Goal: Find specific fact: Find specific fact

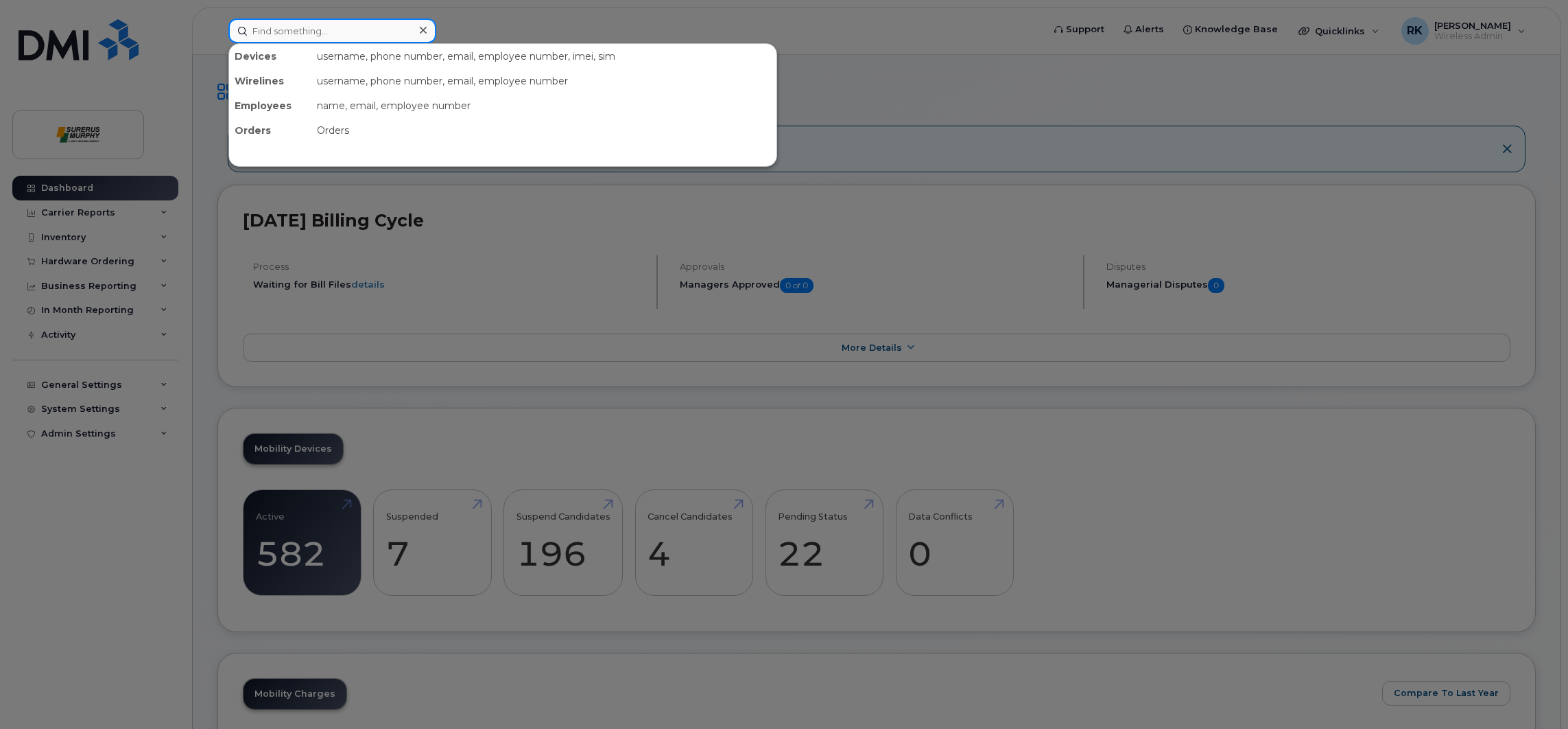
click at [327, 34] on input at bounding box center [332, 30] width 208 height 25
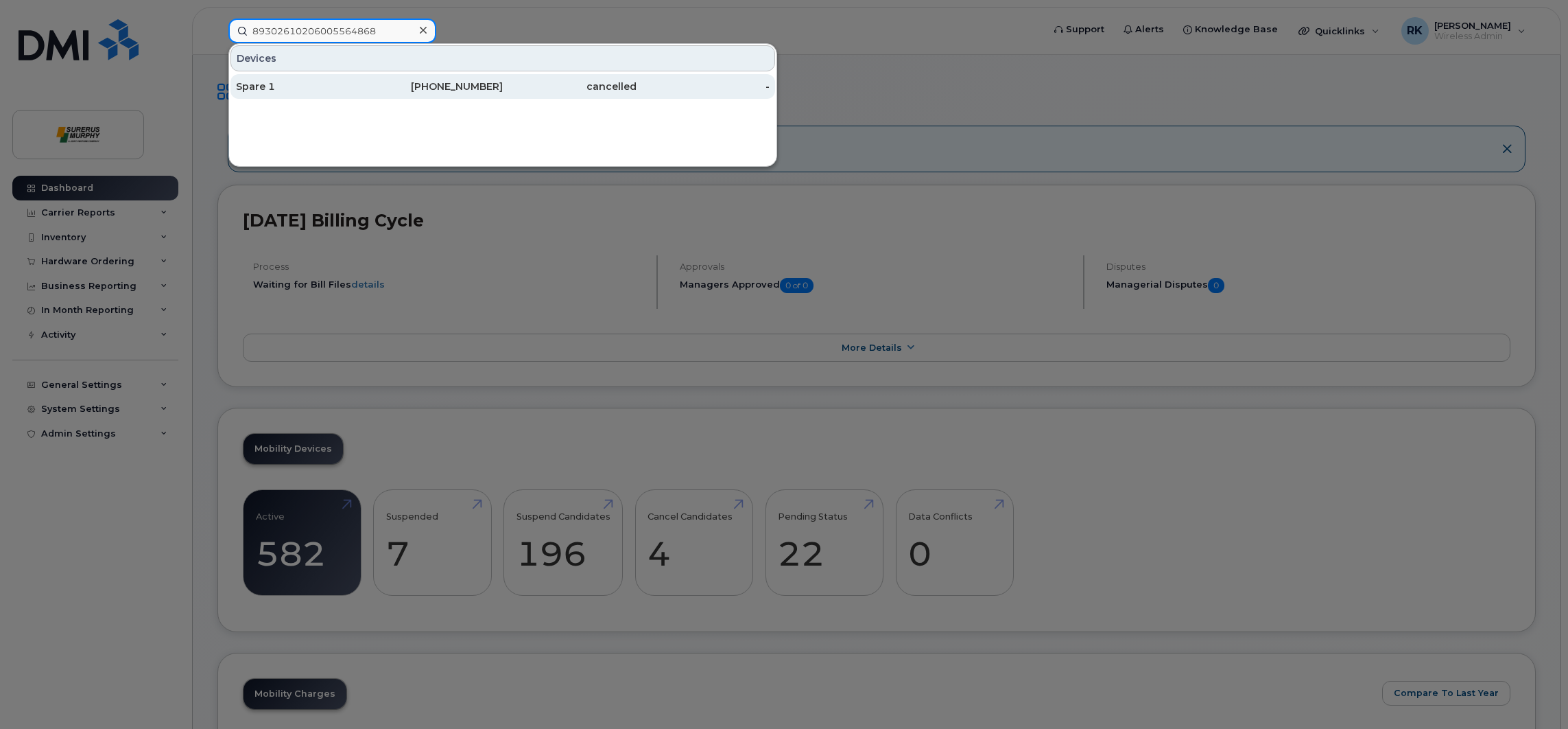
type input "89302610206005564868"
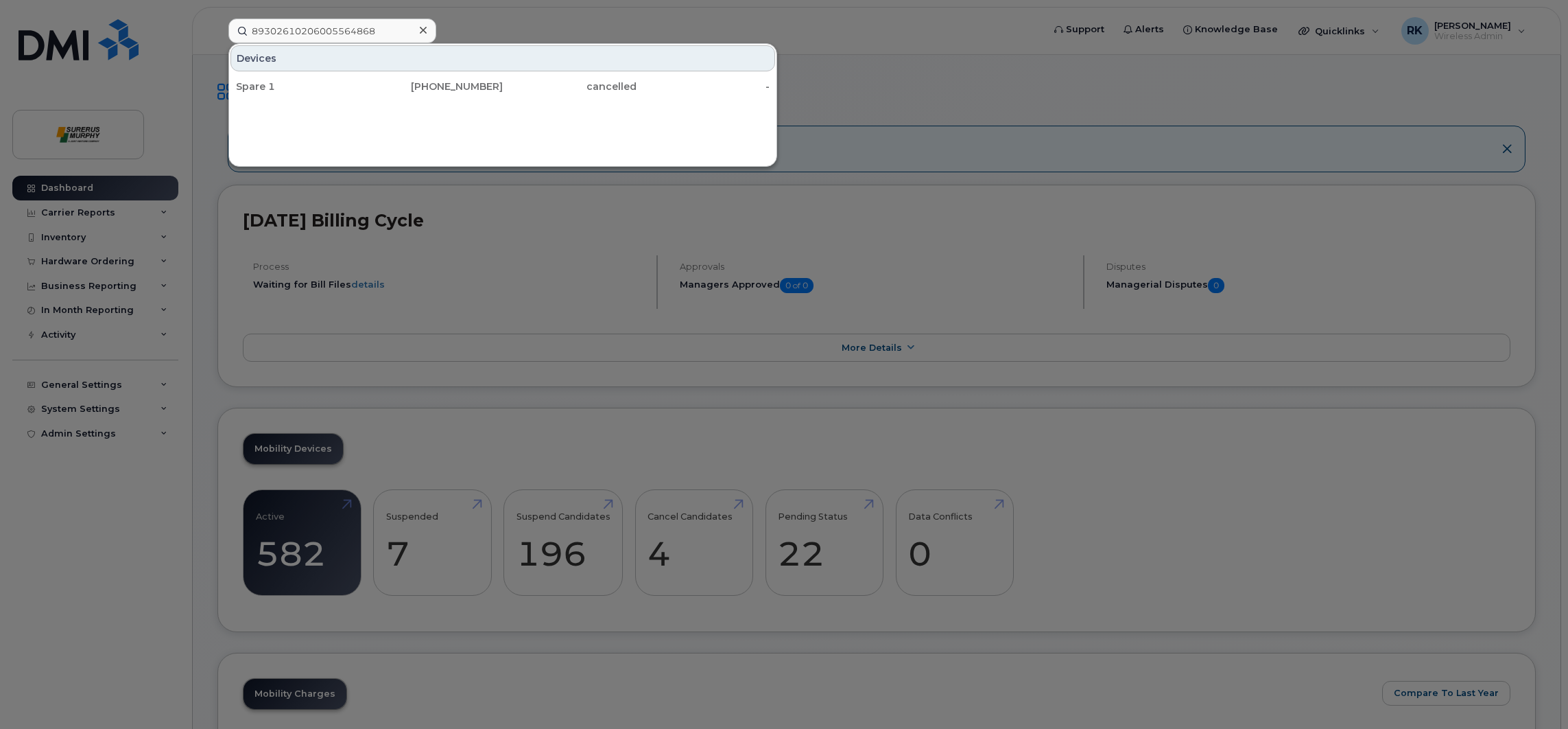
drag, startPoint x: 481, startPoint y: 88, endPoint x: 486, endPoint y: 100, distance: 13.0
click at [481, 88] on div "[PHONE_NUMBER]" at bounding box center [437, 86] width 134 height 13
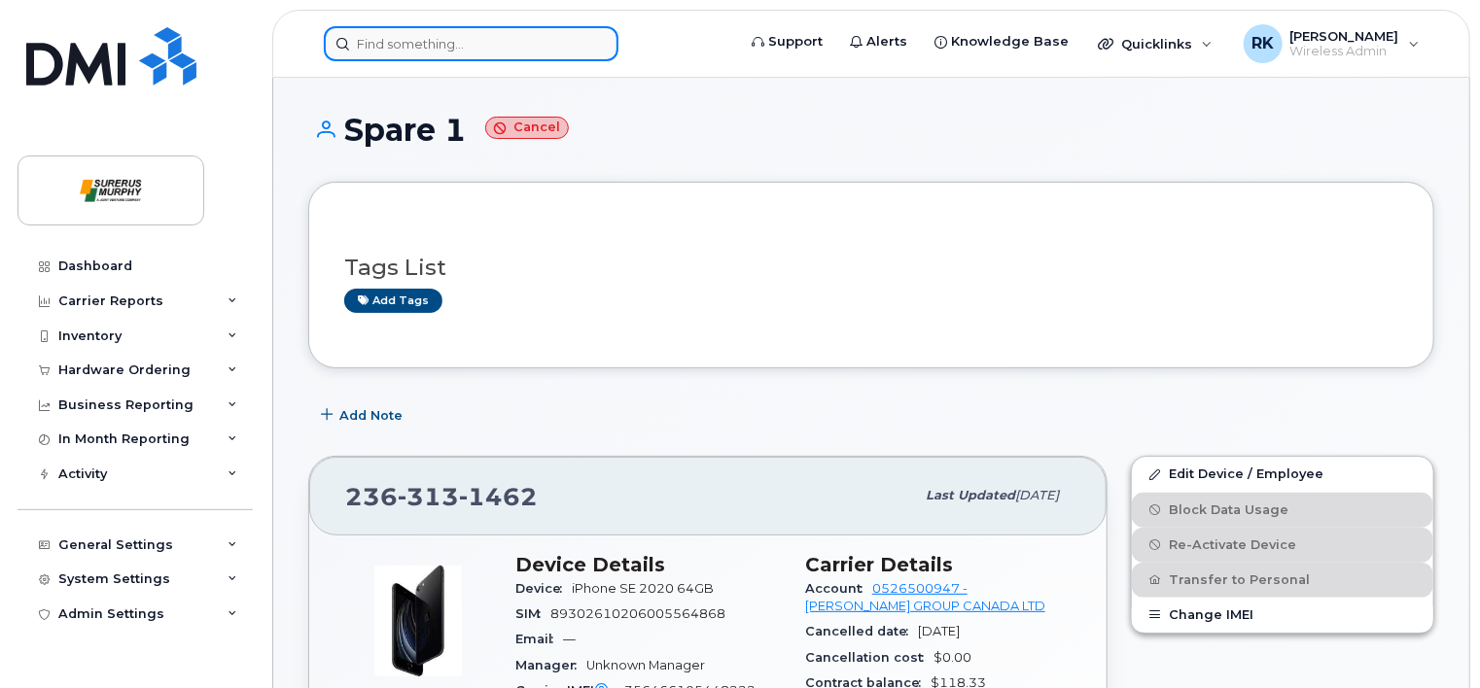
drag, startPoint x: 439, startPoint y: 50, endPoint x: 451, endPoint y: 50, distance: 11.7
click at [439, 47] on input at bounding box center [471, 43] width 295 height 35
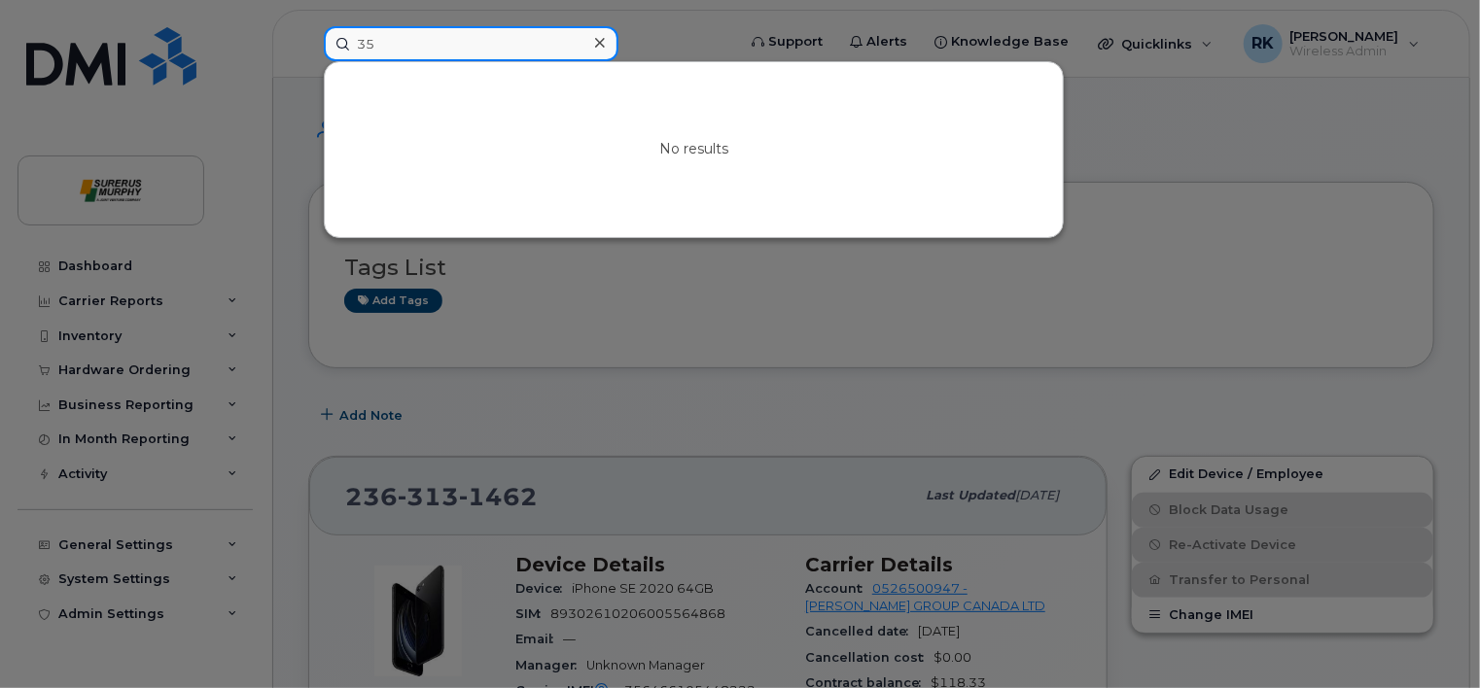
type input "3"
drag, startPoint x: 551, startPoint y: 53, endPoint x: 327, endPoint y: 53, distance: 224.6
click at [327, 53] on input "356617104884490" at bounding box center [471, 43] width 295 height 35
drag, startPoint x: 363, startPoint y: 43, endPoint x: 386, endPoint y: 86, distance: 48.7
click at [363, 45] on input "12363131462" at bounding box center [471, 43] width 295 height 35
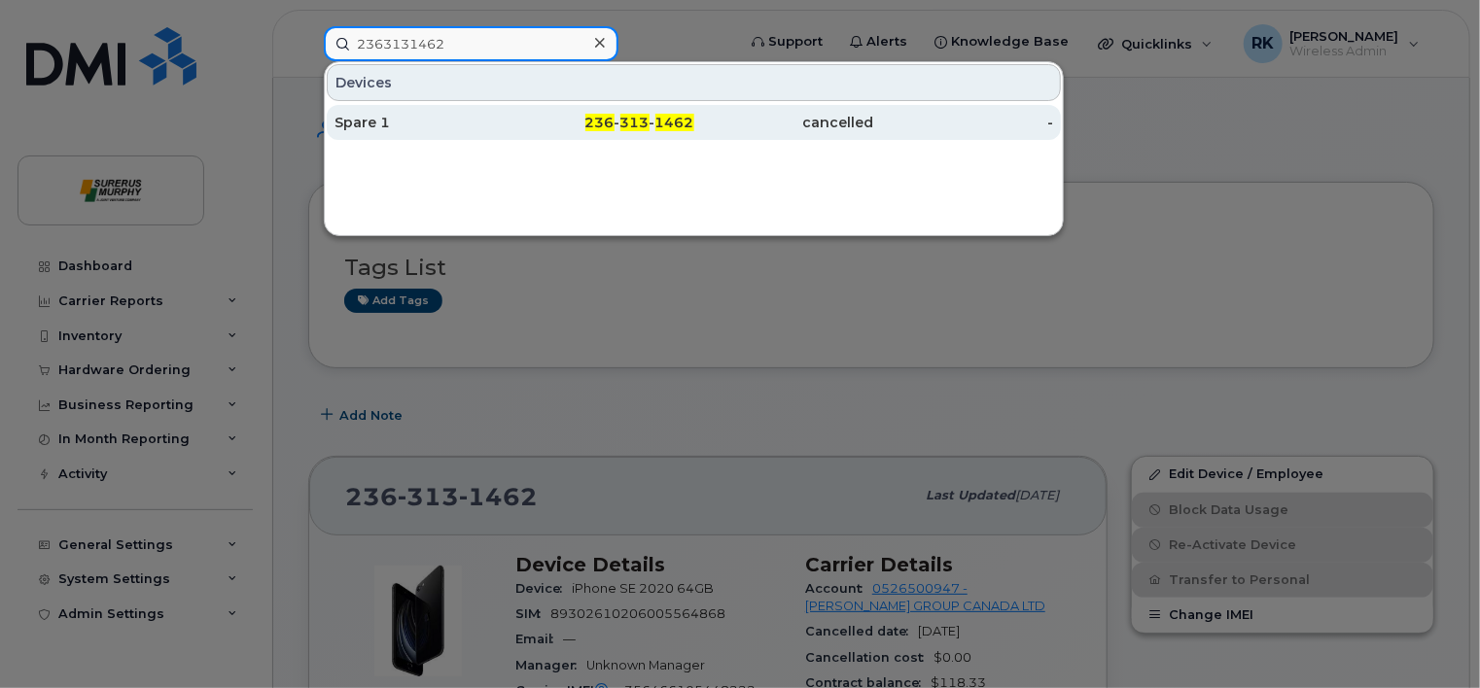
type input "2363131462"
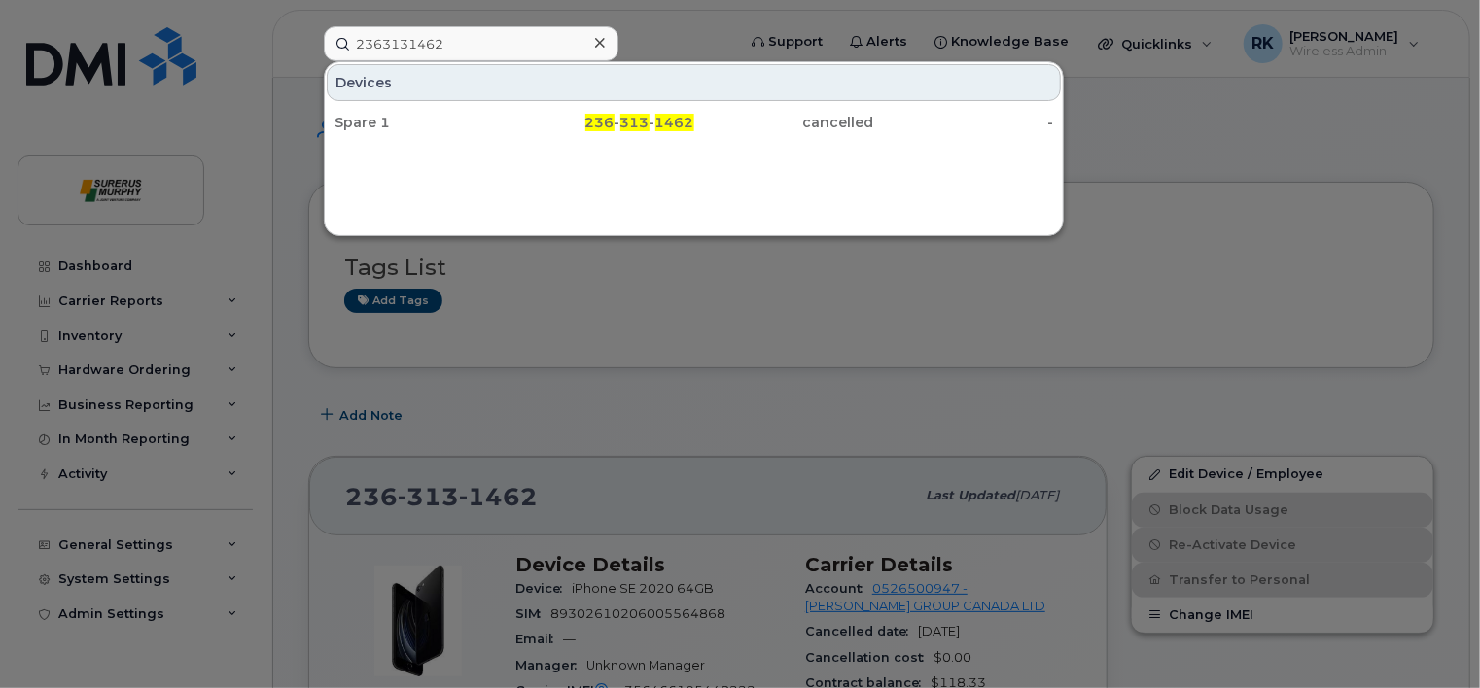
drag, startPoint x: 609, startPoint y: 125, endPoint x: 647, endPoint y: 218, distance: 99.8
click at [609, 125] on span "236" at bounding box center [599, 123] width 29 height 18
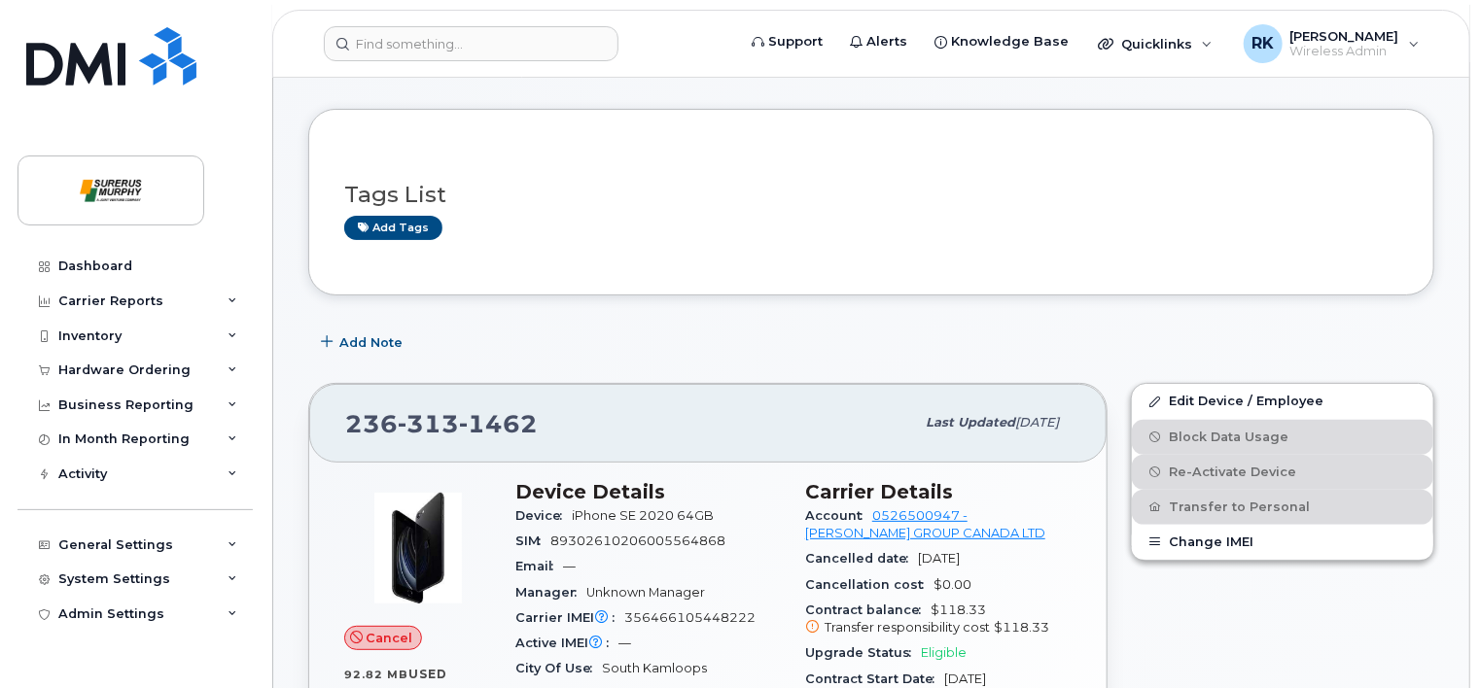
scroll to position [194, 0]
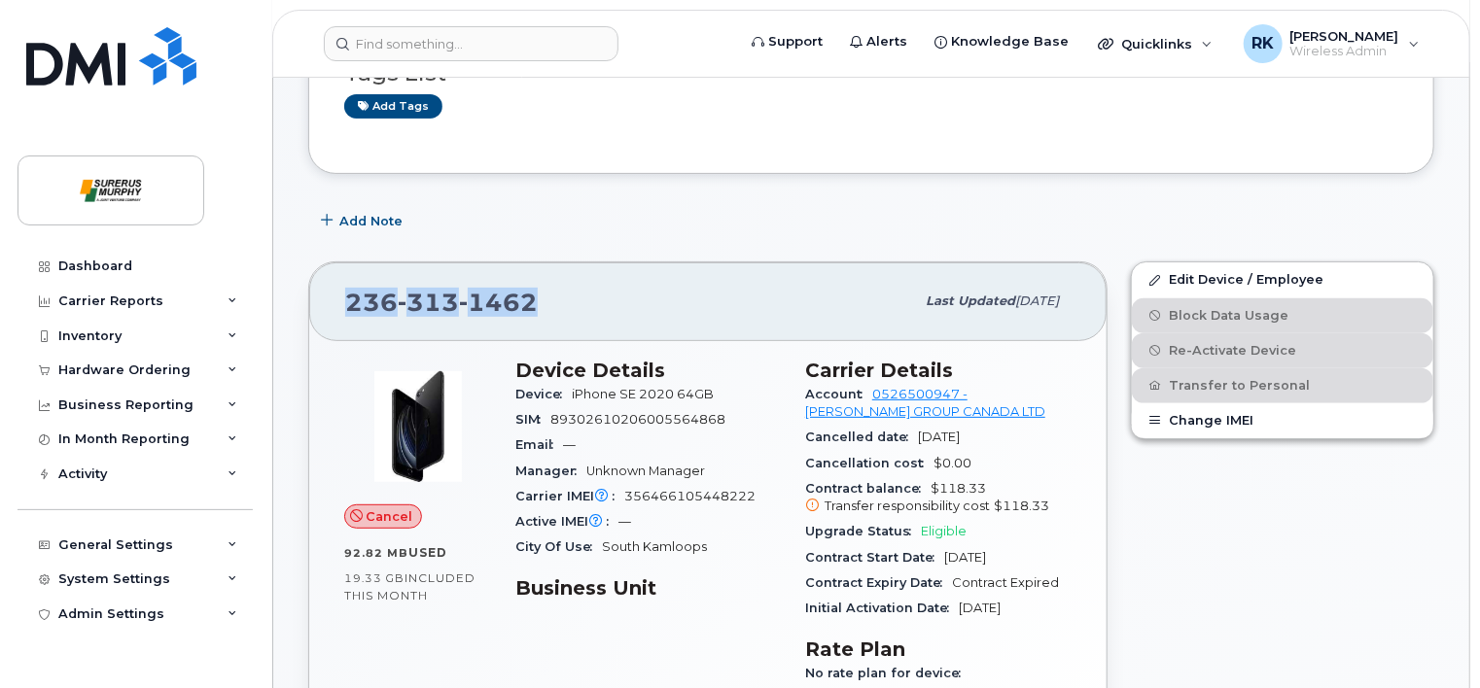
drag, startPoint x: 537, startPoint y: 297, endPoint x: 347, endPoint y: 290, distance: 189.7
click at [347, 290] on div "236 313 1462" at bounding box center [629, 301] width 569 height 41
copy span "236 313 1462"
click at [1165, 491] on div "Edit Device / Employee Block Data Usage Re-Activate Device Transfer to Personal…" at bounding box center [1282, 525] width 327 height 551
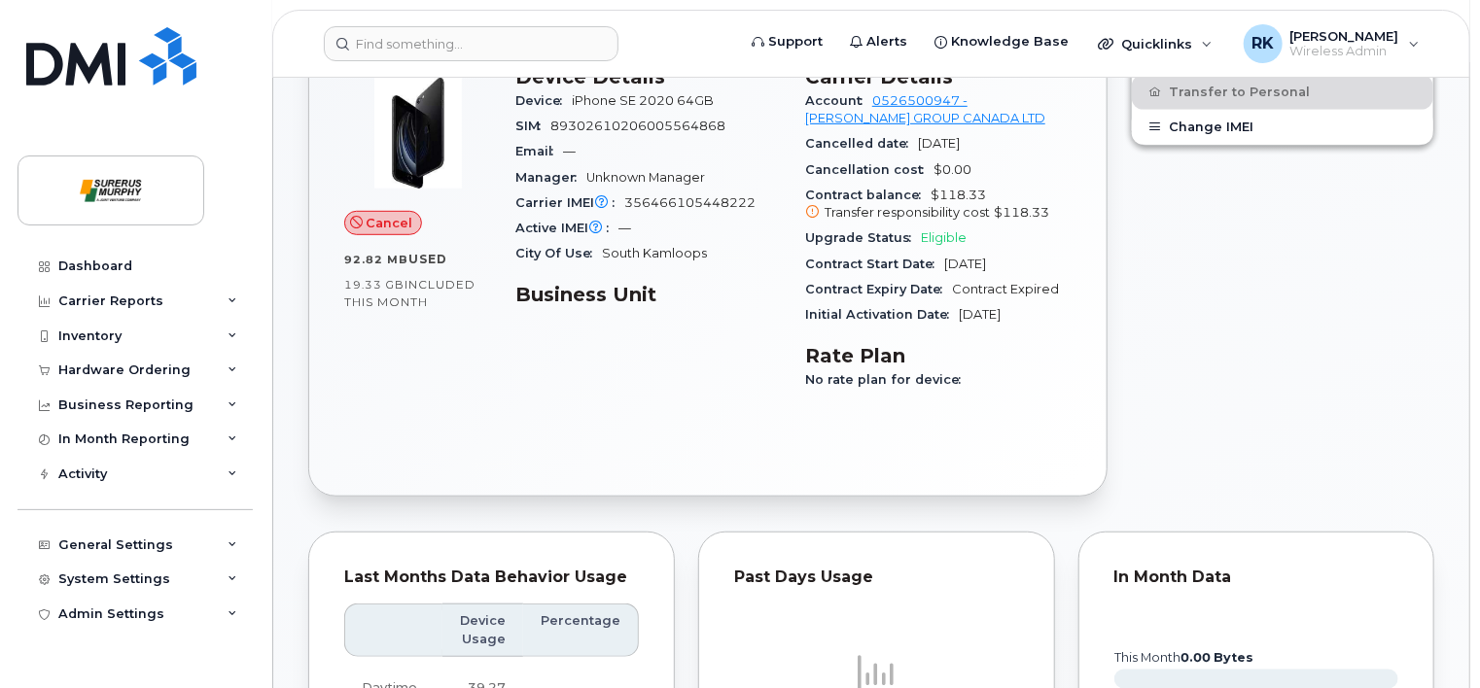
scroll to position [259, 0]
